Goal: Task Accomplishment & Management: Complete application form

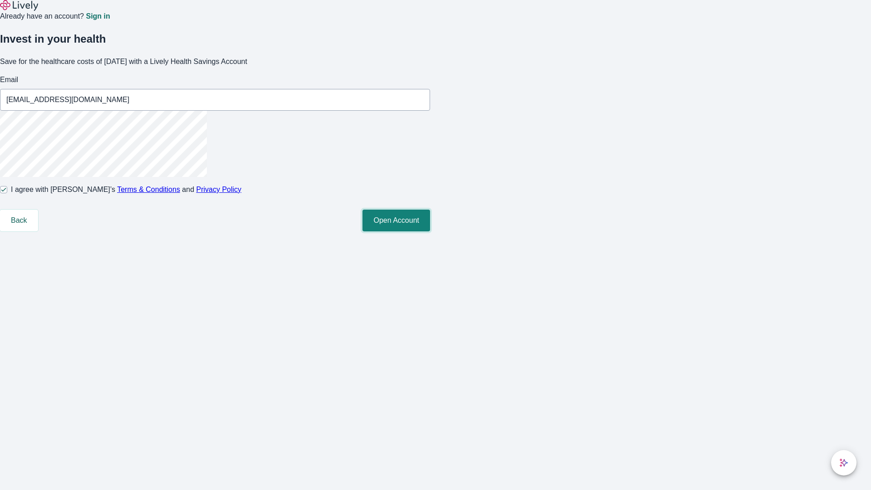
click at [430, 231] on button "Open Account" at bounding box center [396, 221] width 68 height 22
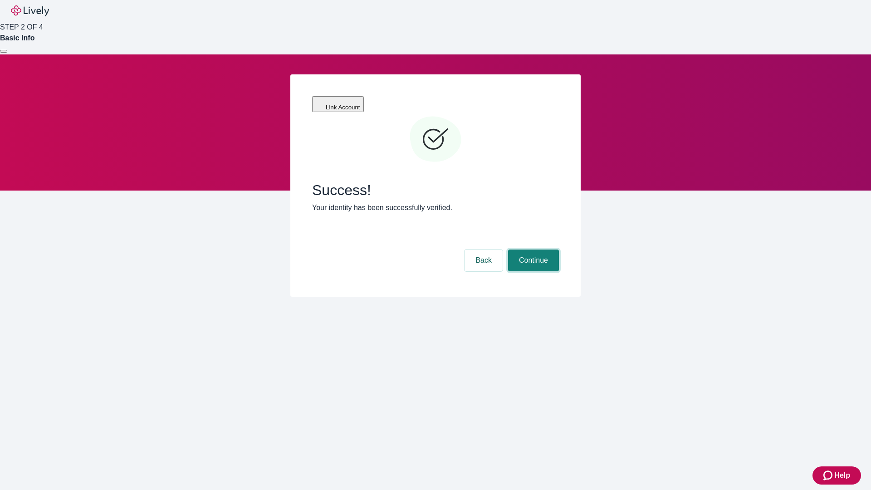
click at [532, 249] on button "Continue" at bounding box center [533, 260] width 51 height 22
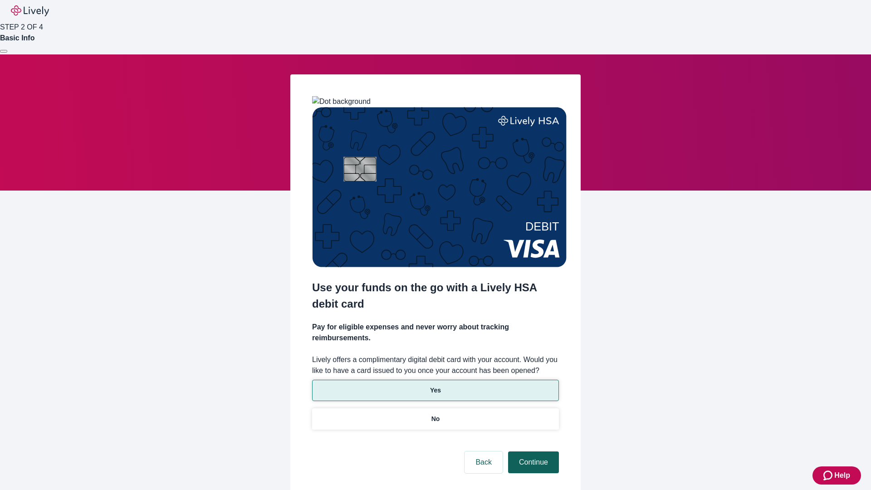
click at [435, 386] on p "Yes" at bounding box center [435, 391] width 11 height 10
click at [532, 451] on button "Continue" at bounding box center [533, 462] width 51 height 22
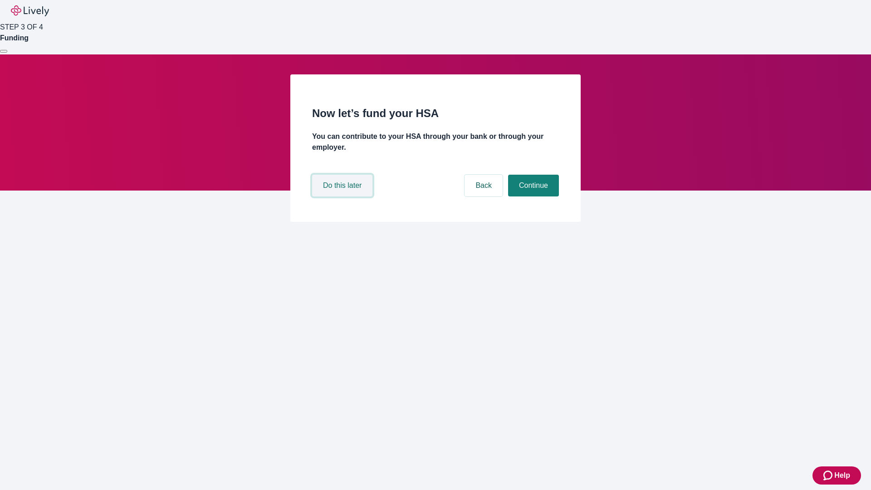
click at [343, 196] on button "Do this later" at bounding box center [342, 186] width 60 height 22
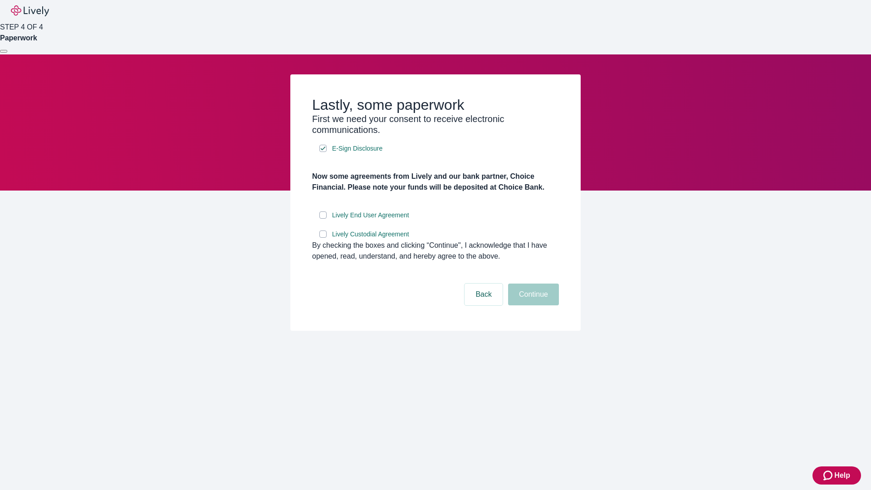
click at [323, 219] on input "Lively End User Agreement" at bounding box center [322, 214] width 7 height 7
checkbox input "true"
click at [323, 238] on input "Lively Custodial Agreement" at bounding box center [322, 233] width 7 height 7
checkbox input "true"
click at [532, 305] on button "Continue" at bounding box center [533, 294] width 51 height 22
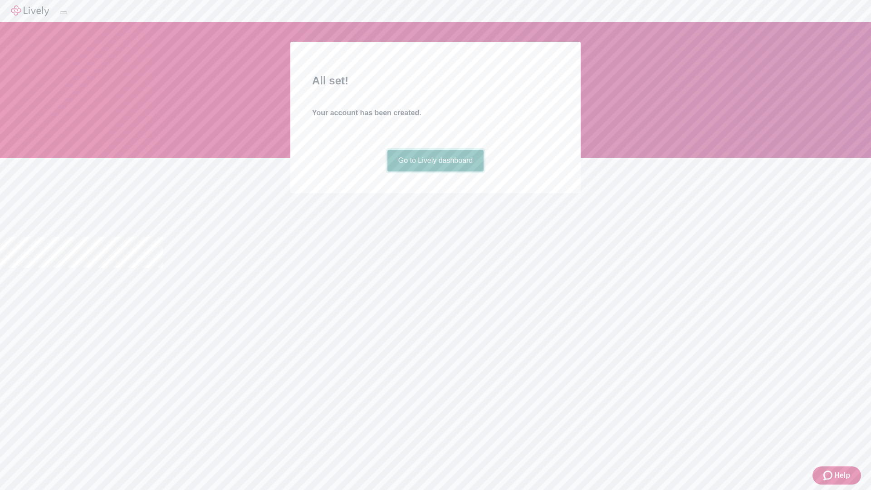
click at [435, 171] on link "Go to Lively dashboard" at bounding box center [435, 161] width 97 height 22
